Goal: Use online tool/utility: Utilize a website feature to perform a specific function

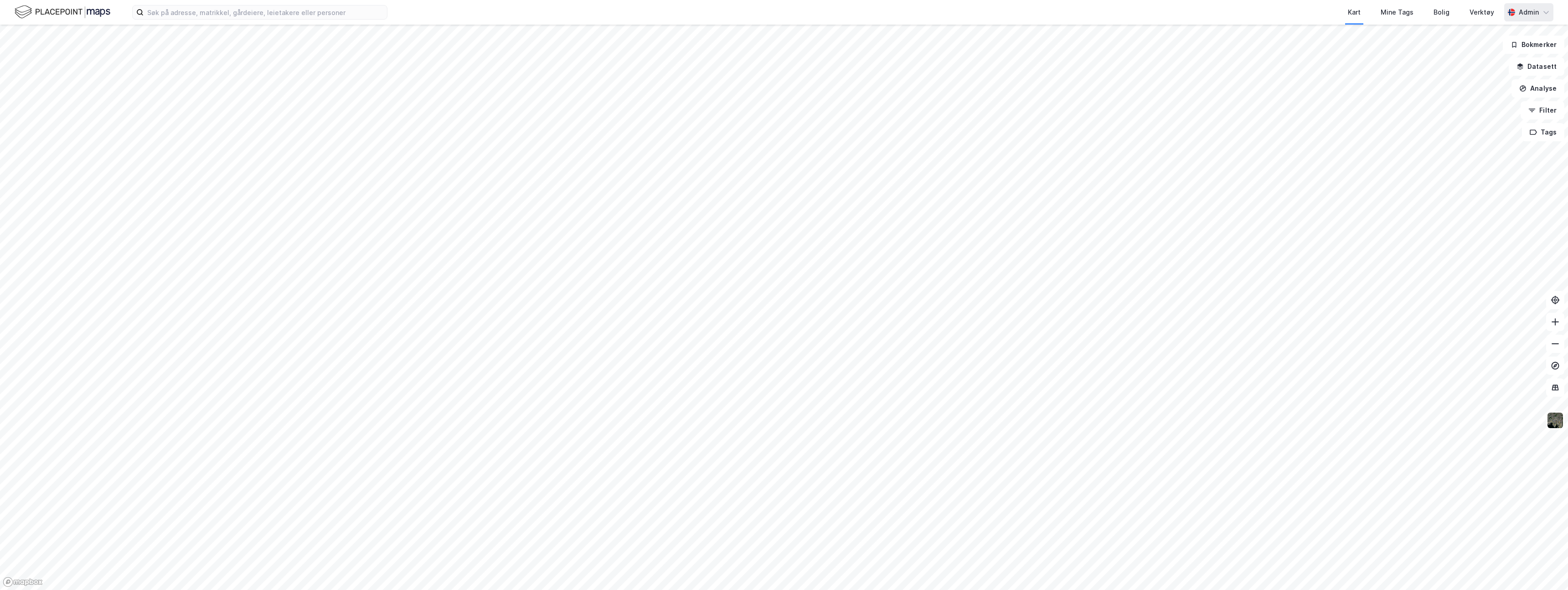
click at [1524, 13] on div "Admin" at bounding box center [1528, 12] width 20 height 11
click at [1395, 34] on div "Engelsk" at bounding box center [1376, 34] width 119 height 22
click at [1483, 10] on div "Tools" at bounding box center [1485, 12] width 18 height 11
